Goal: Information Seeking & Learning: Understand process/instructions

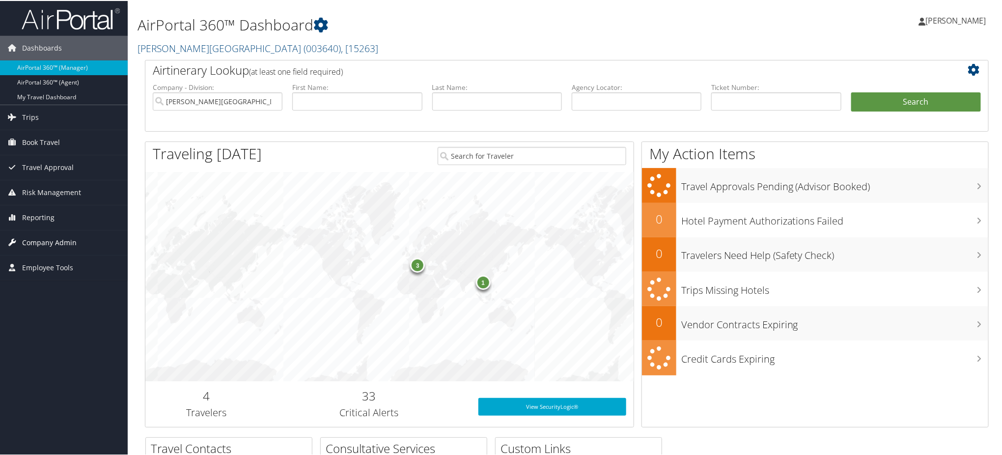
click at [58, 238] on span "Company Admin" at bounding box center [49, 241] width 55 height 25
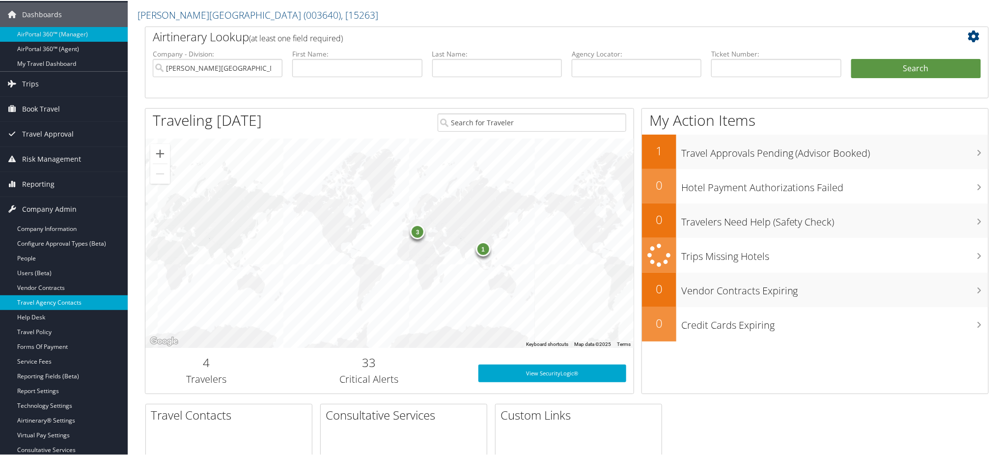
scroll to position [65, 0]
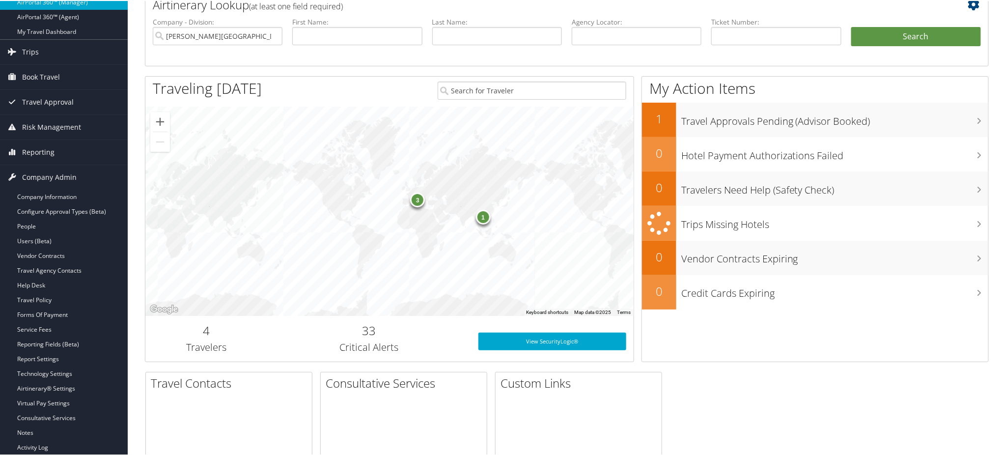
click at [43, 298] on link "Travel Policy" at bounding box center [64, 299] width 128 height 15
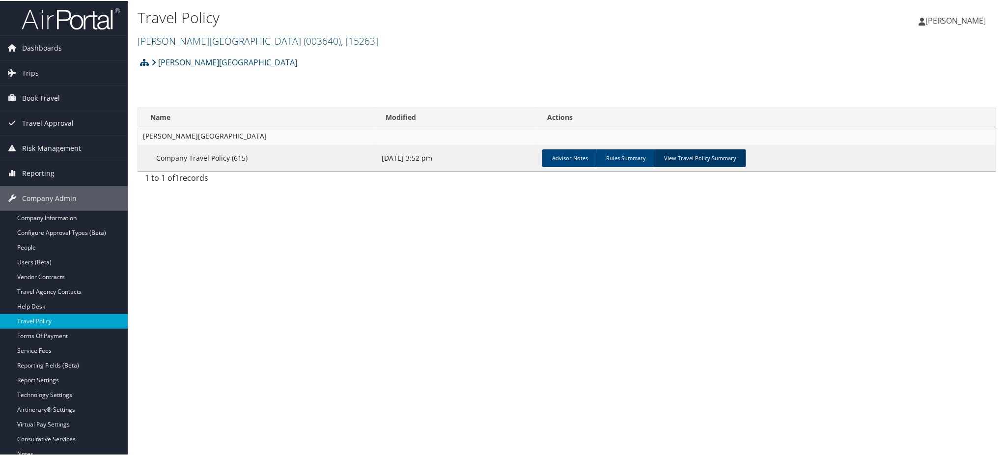
click at [707, 156] on link "View Travel Policy Summary" at bounding box center [700, 157] width 92 height 18
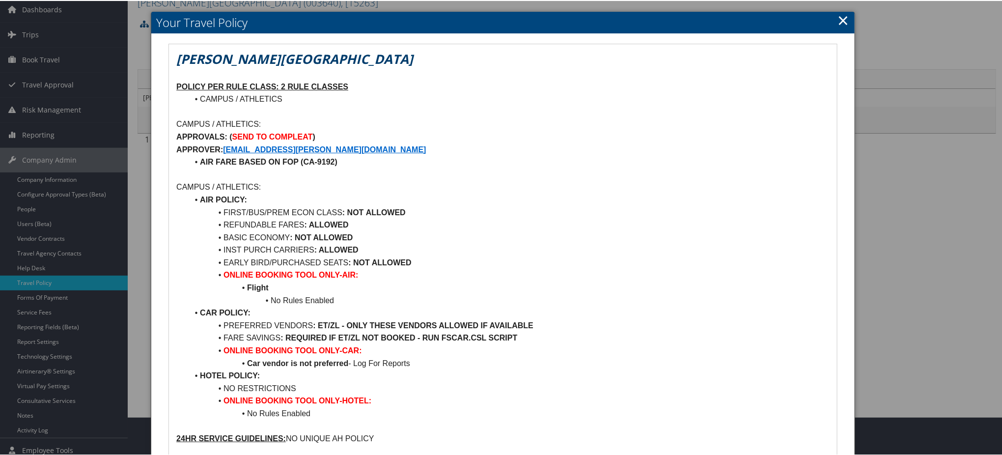
scroll to position [65, 0]
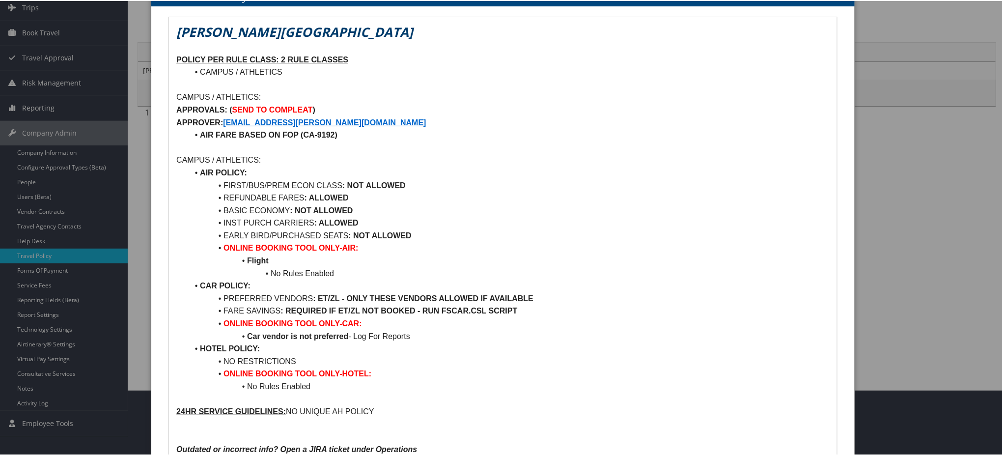
drag, startPoint x: 350, startPoint y: 186, endPoint x: 418, endPoint y: 185, distance: 68.3
click at [418, 185] on li "FIRST/BUS/PREM ECON CLASS : NOT ALLOWED" at bounding box center [509, 184] width 642 height 13
click at [427, 184] on li "FIRST/BUS/PREM ECON CLASS : NOT ALLOWED" at bounding box center [509, 184] width 642 height 13
drag, startPoint x: 423, startPoint y: 181, endPoint x: 224, endPoint y: 185, distance: 198.6
click at [224, 185] on li "FIRST/BUS/PREM ECON CLASS : NOT ALLOWED" at bounding box center [509, 184] width 642 height 13
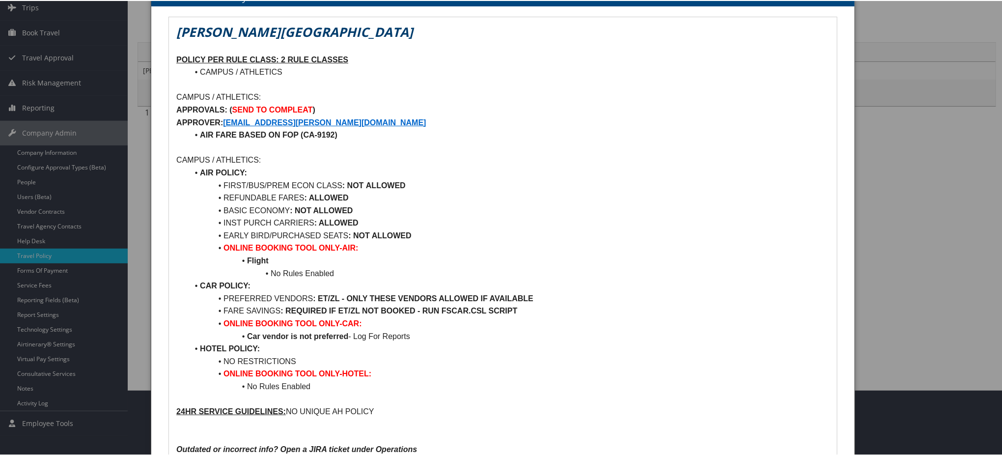
click at [423, 179] on li "FIRST/BUS/PREM ECON CLASS : NOT ALLOWED" at bounding box center [509, 184] width 642 height 13
drag, startPoint x: 413, startPoint y: 184, endPoint x: 229, endPoint y: 191, distance: 184.9
click at [230, 187] on li "FIRST/BUS/PREM ECON CLASS : NOT ALLOWED" at bounding box center [509, 184] width 642 height 13
click at [282, 201] on li "REFUNDABLE FARES : ALLOWED" at bounding box center [509, 197] width 642 height 13
drag, startPoint x: 241, startPoint y: 196, endPoint x: 351, endPoint y: 194, distance: 110.1
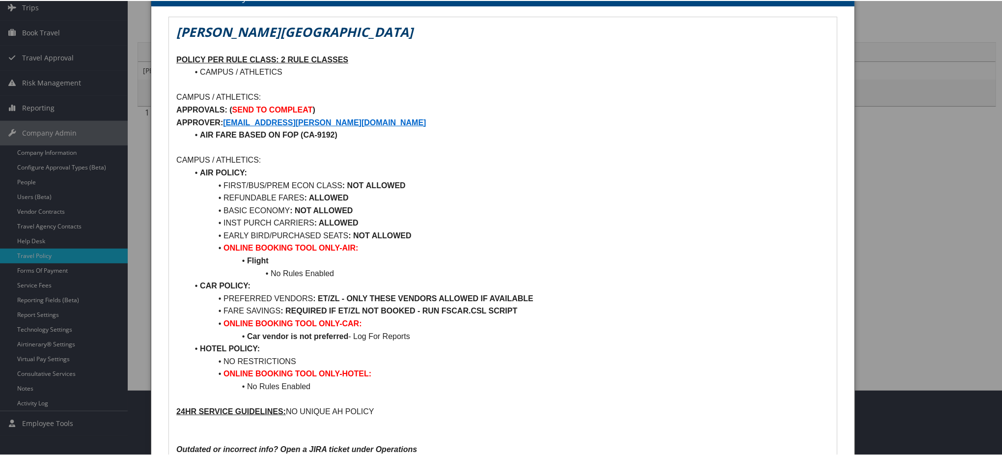
click at [351, 194] on li "REFUNDABLE FARES : ALLOWED" at bounding box center [509, 197] width 642 height 13
click at [388, 194] on li "REFUNDABLE FARES : ALLOWED" at bounding box center [509, 197] width 642 height 13
drag, startPoint x: 238, startPoint y: 208, endPoint x: 358, endPoint y: 201, distance: 120.1
click at [358, 201] on ul "AIR POLICY: FIRST/BUS/PREM ECON CLASS : NOT ALLOWED REFUNDABLE FARES : ALLOWED …" at bounding box center [503, 279] width 654 height 227
drag, startPoint x: 283, startPoint y: 221, endPoint x: 370, endPoint y: 218, distance: 86.5
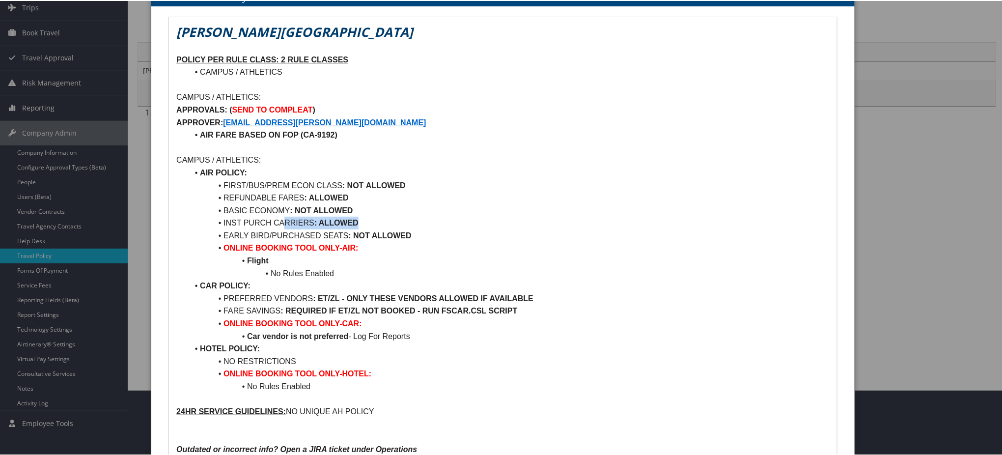
click at [361, 219] on li "INST PURCH CARRIERS : ALLOWED" at bounding box center [509, 222] width 642 height 13
click at [370, 218] on li "INST PURCH CARRIERS : ALLOWED" at bounding box center [509, 222] width 642 height 13
drag, startPoint x: 370, startPoint y: 218, endPoint x: 222, endPoint y: 226, distance: 148.1
click at [222, 226] on li "INST PURCH CARRIERS : ALLOWED" at bounding box center [509, 222] width 642 height 13
click at [279, 223] on li "INST PURCH CARRIERS : ALLOWED" at bounding box center [509, 222] width 642 height 13
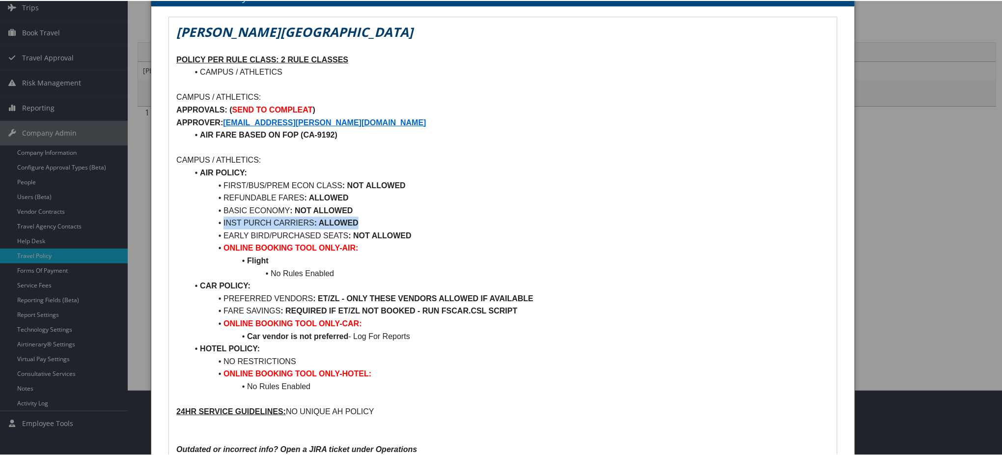
drag, startPoint x: 365, startPoint y: 223, endPoint x: 221, endPoint y: 219, distance: 144.0
click at [221, 219] on li "INST PURCH CARRIERS : ALLOWED" at bounding box center [509, 222] width 642 height 13
click at [385, 229] on li "EARLY BIRD/PURCHASED SEATS : NOT ALLOWED" at bounding box center [509, 235] width 642 height 13
drag, startPoint x: 272, startPoint y: 234, endPoint x: 447, endPoint y: 250, distance: 176.1
click at [378, 236] on li "EARLY BIRD/PURCHASED SEATS : NOT ALLOWED" at bounding box center [509, 235] width 642 height 13
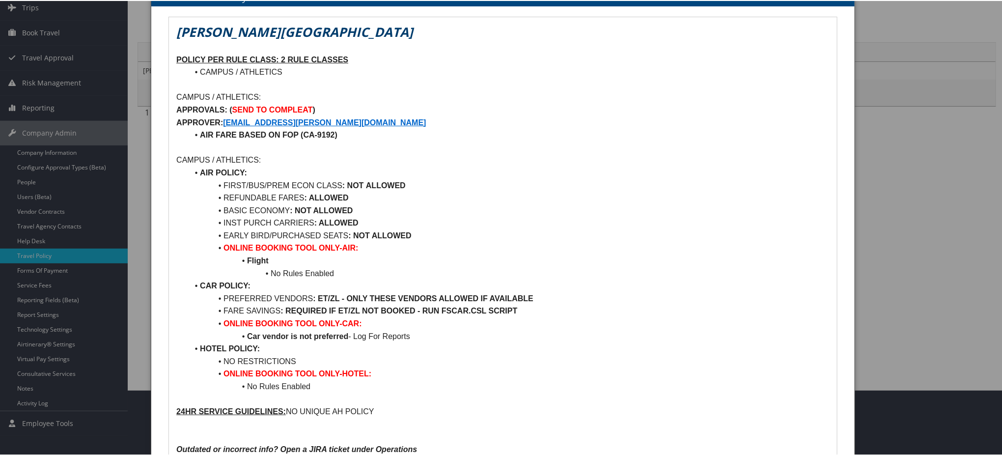
click at [471, 245] on li "ONLINE BOOKING TOOL ONLY-AIR:" at bounding box center [509, 247] width 642 height 13
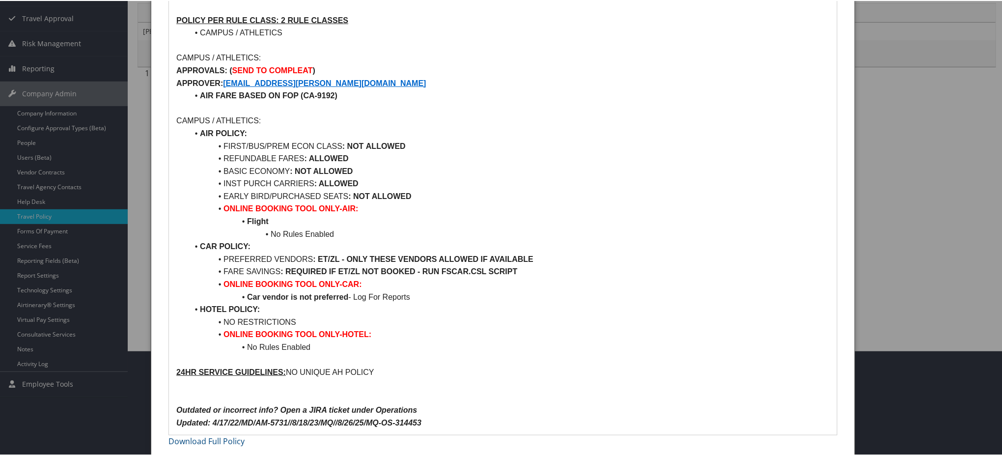
scroll to position [106, 0]
drag, startPoint x: 235, startPoint y: 319, endPoint x: 381, endPoint y: 329, distance: 146.7
click at [381, 329] on ul "AIR POLICY: FIRST/BUS/PREM ECON CLASS : NOT ALLOWED REFUNDABLE FARES : ALLOWED …" at bounding box center [503, 238] width 654 height 227
click at [411, 331] on li "ONLINE BOOKING TOOL ONLY-HOTEL:" at bounding box center [509, 332] width 642 height 13
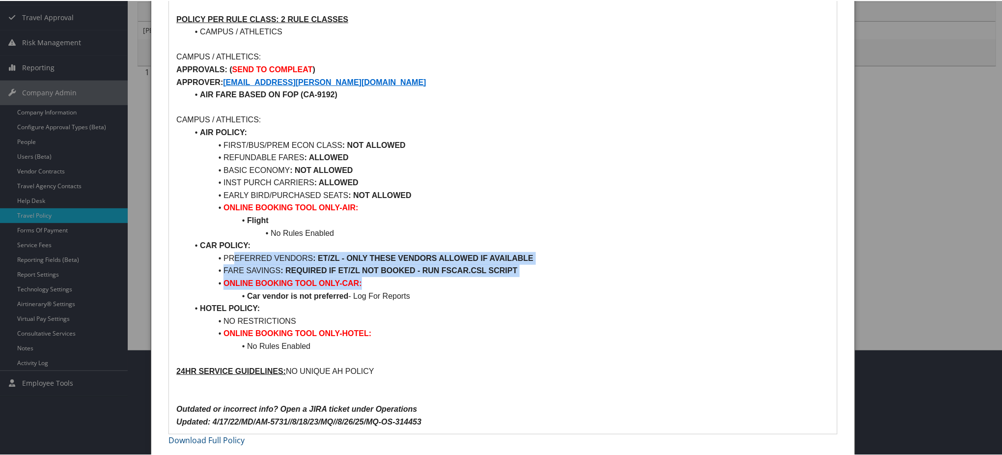
drag, startPoint x: 235, startPoint y: 257, endPoint x: 515, endPoint y: 280, distance: 281.6
click at [515, 280] on ul "AIR POLICY: FIRST/BUS/PREM ECON CLASS : NOT ALLOWED REFUNDABLE FARES : ALLOWED …" at bounding box center [503, 238] width 654 height 227
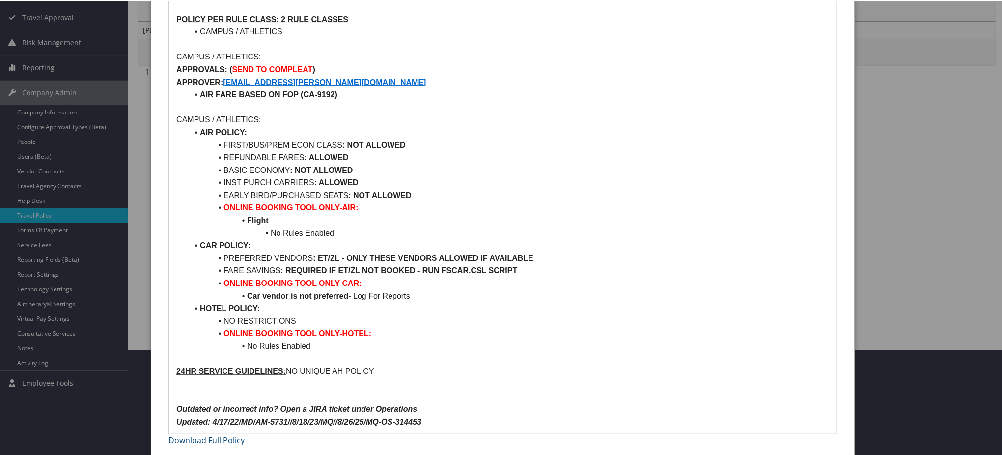
drag, startPoint x: 466, startPoint y: 299, endPoint x: 457, endPoint y: 299, distance: 9.3
click at [465, 299] on li "Car vendor is not preferred - Log For Reports" at bounding box center [509, 295] width 642 height 13
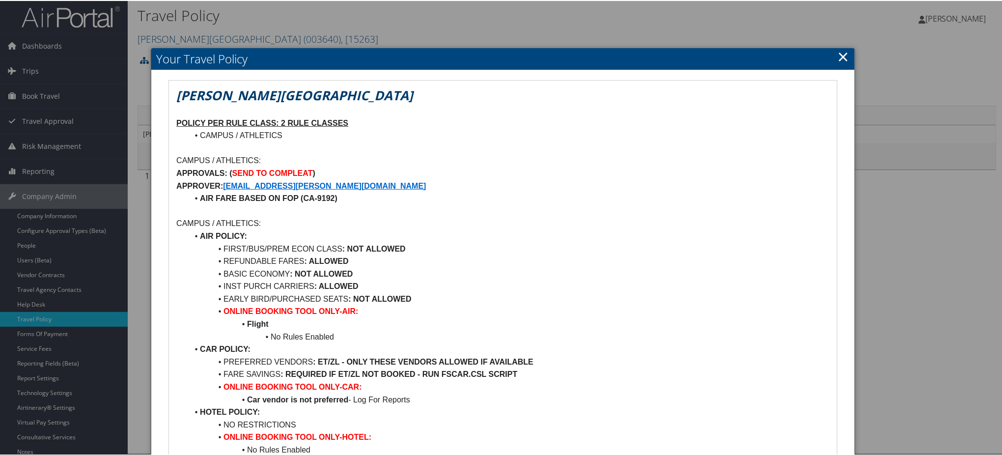
scroll to position [0, 0]
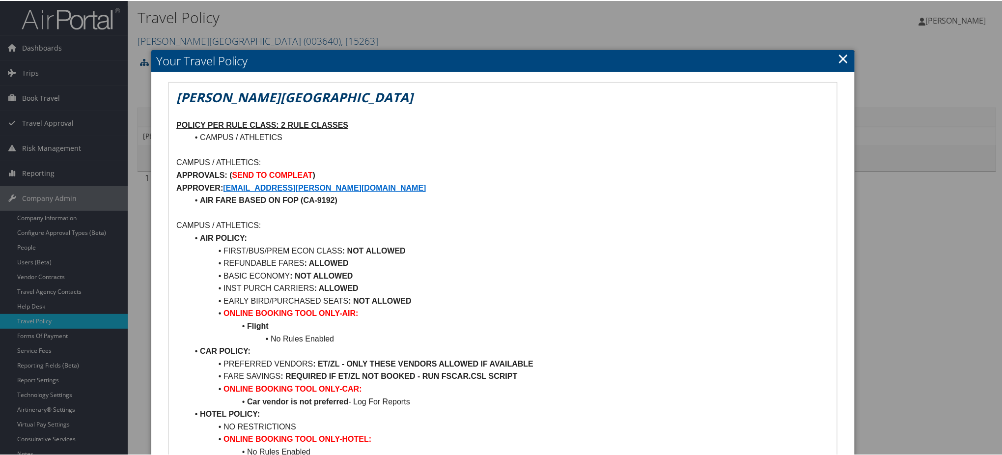
click at [842, 60] on link "×" at bounding box center [843, 58] width 11 height 20
